Goal: Navigation & Orientation: Find specific page/section

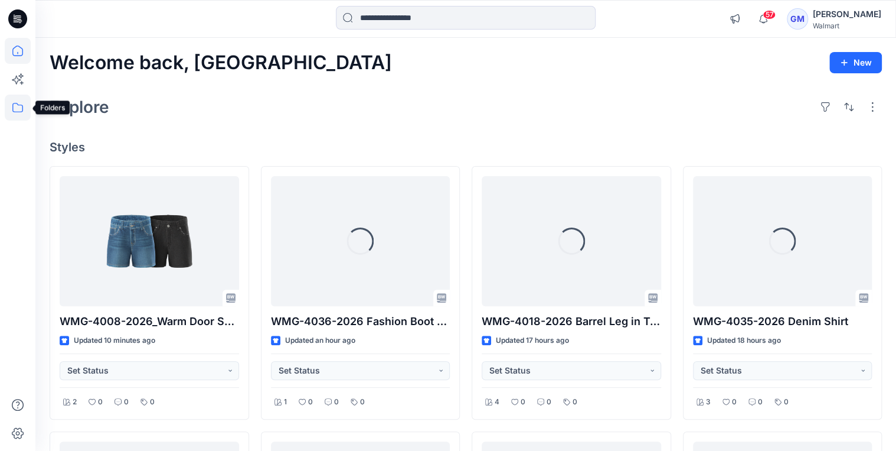
click at [17, 107] on icon at bounding box center [18, 107] width 26 height 26
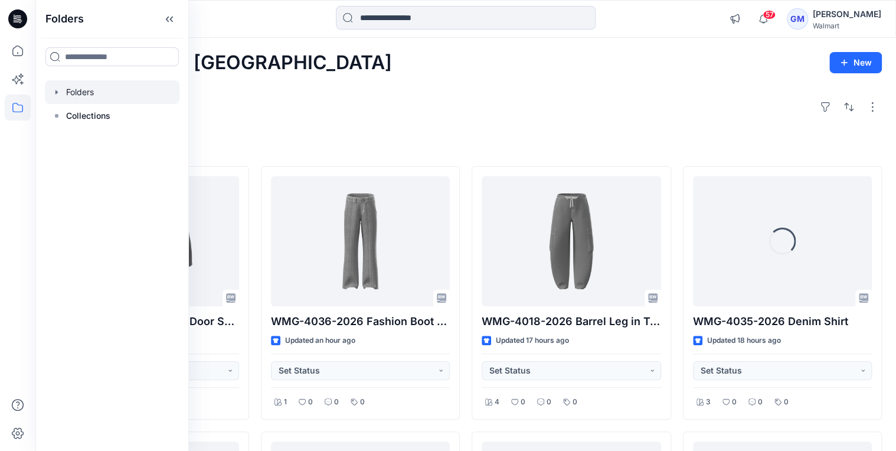
click at [56, 91] on icon "button" at bounding box center [57, 92] width 2 height 4
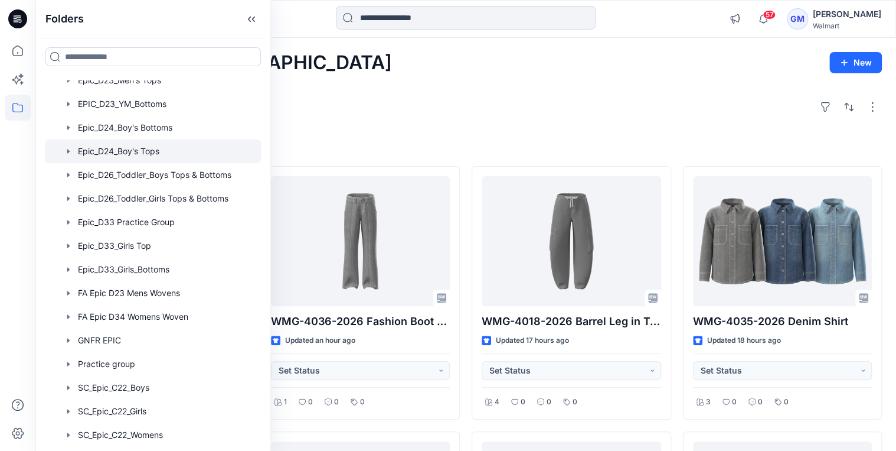
scroll to position [283, 0]
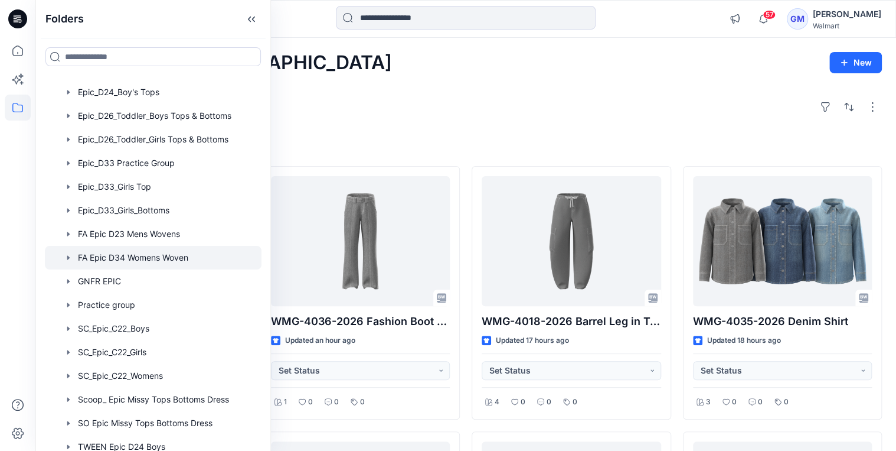
click at [96, 255] on div at bounding box center [153, 258] width 217 height 24
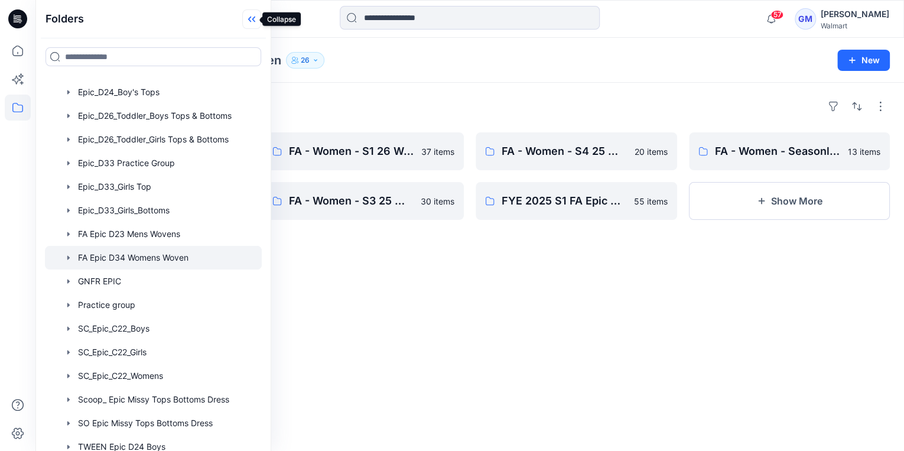
click at [244, 19] on icon at bounding box center [251, 18] width 19 height 19
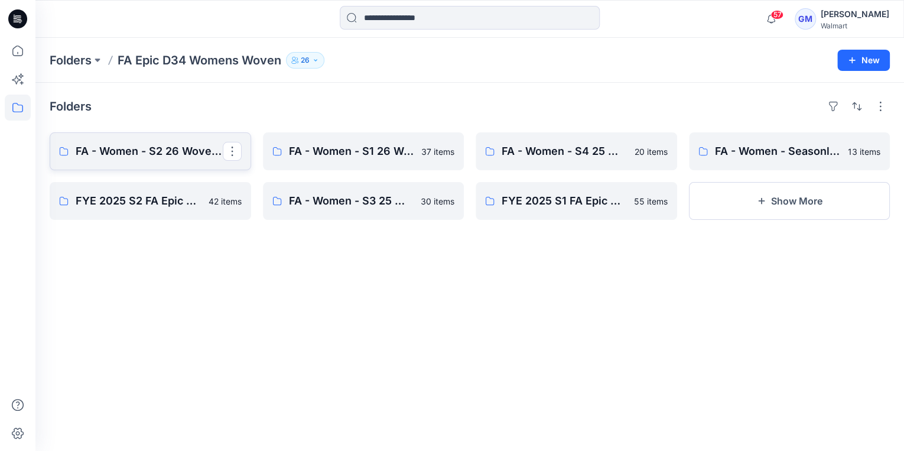
click at [163, 154] on p "FA - Women - S2 26 Woven Board" at bounding box center [149, 151] width 147 height 17
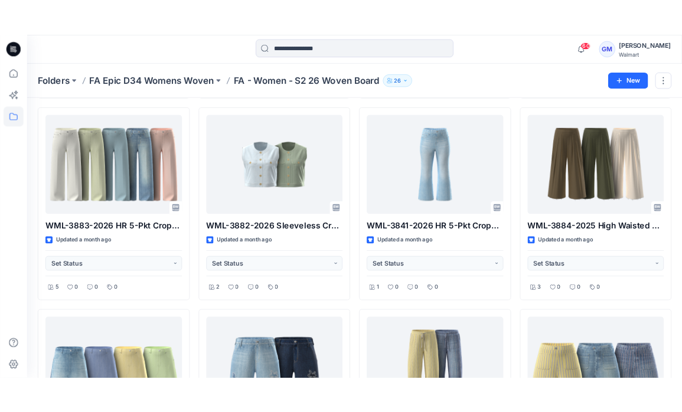
scroll to position [832, 0]
